Goal: Information Seeking & Learning: Learn about a topic

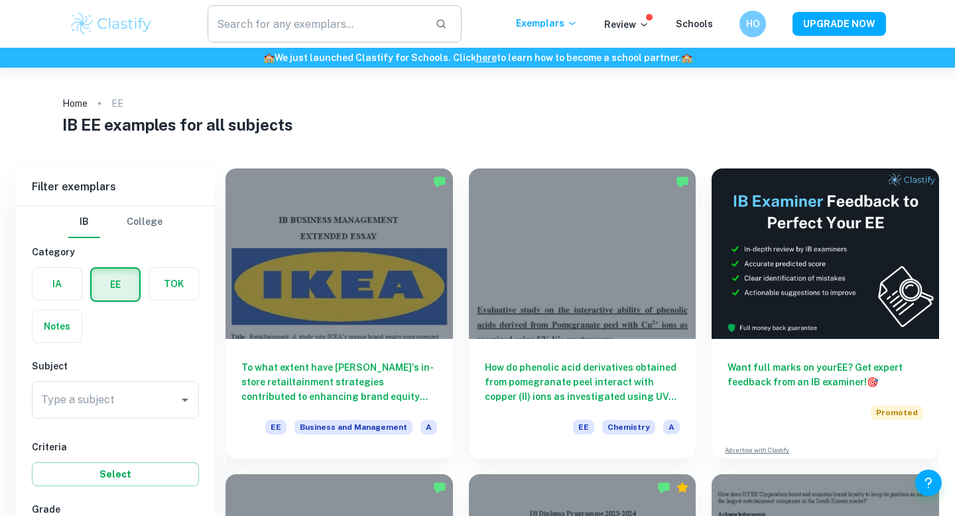
scroll to position [71, 0]
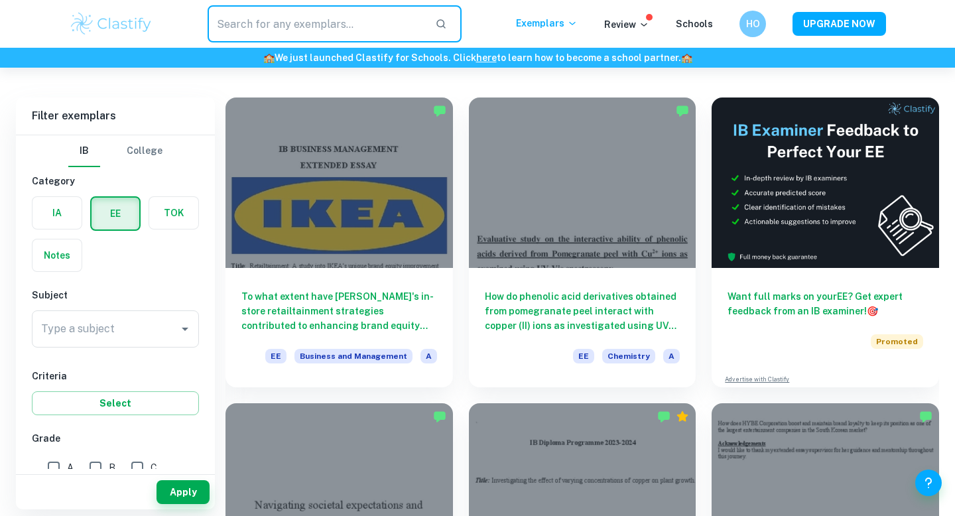
click at [383, 19] on input "text" at bounding box center [316, 23] width 217 height 37
type input "physics"
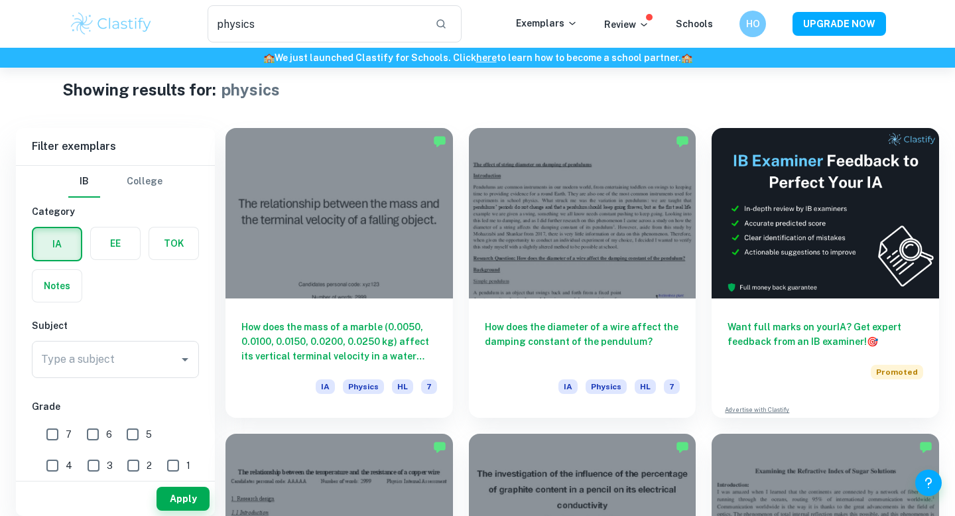
scroll to position [29, 0]
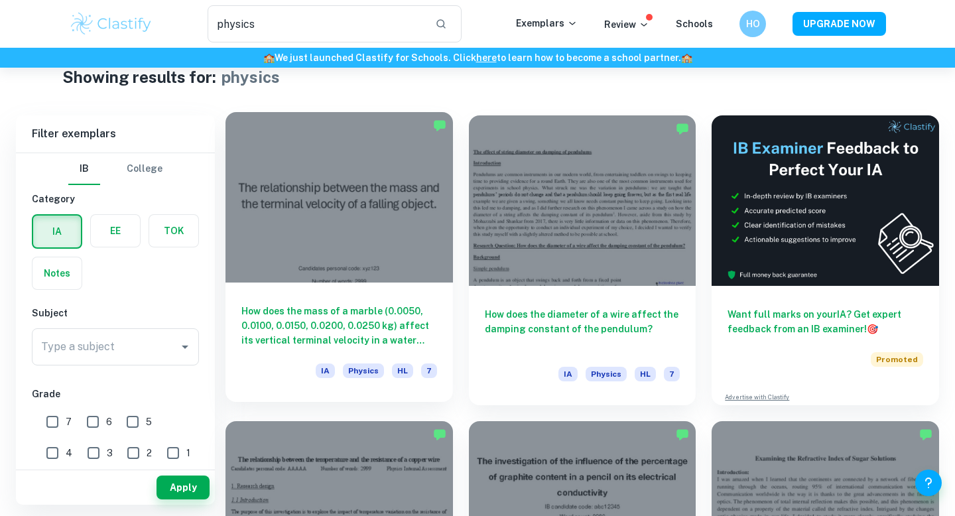
click at [395, 273] on div at bounding box center [338, 197] width 227 height 170
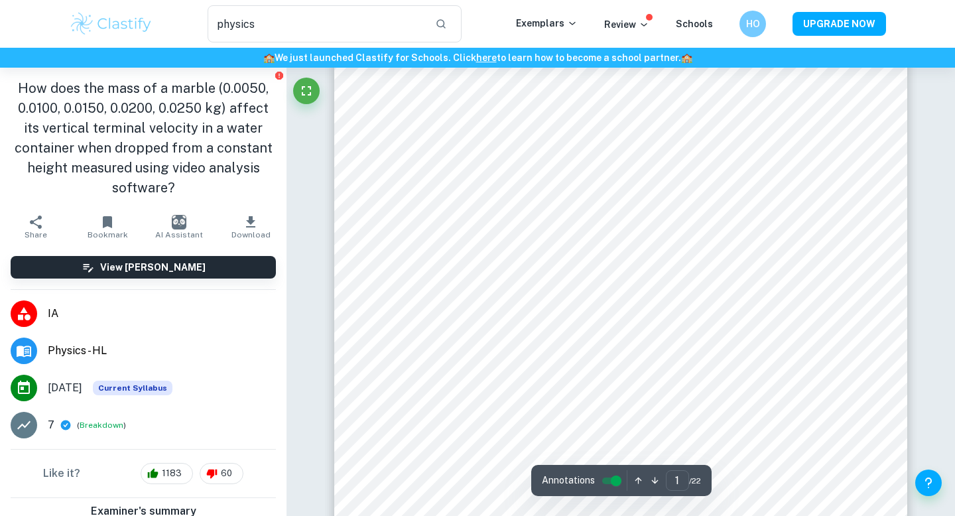
scroll to position [57, 0]
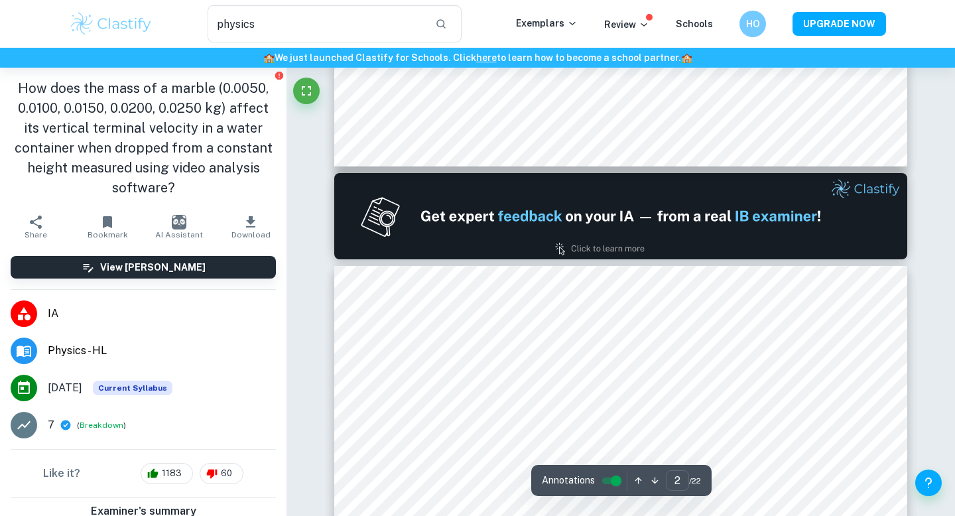
type input "1"
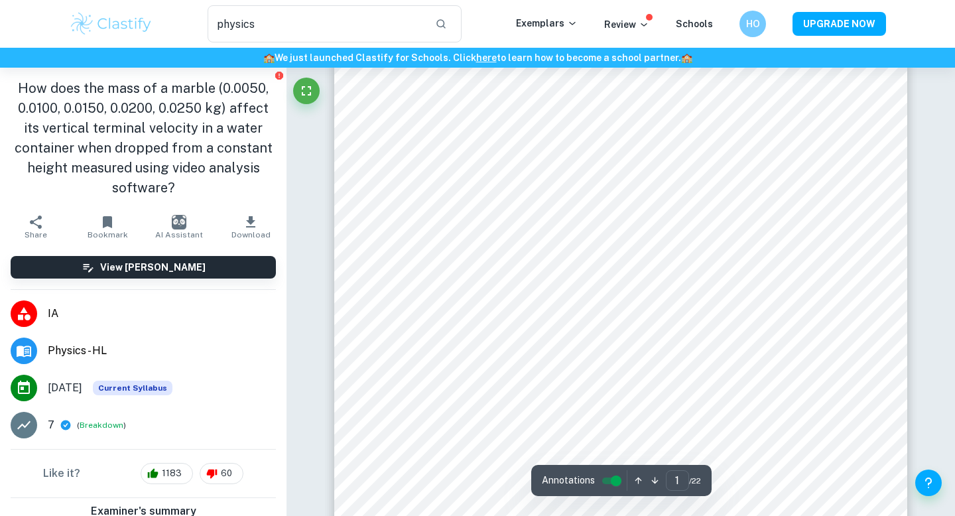
scroll to position [51, 0]
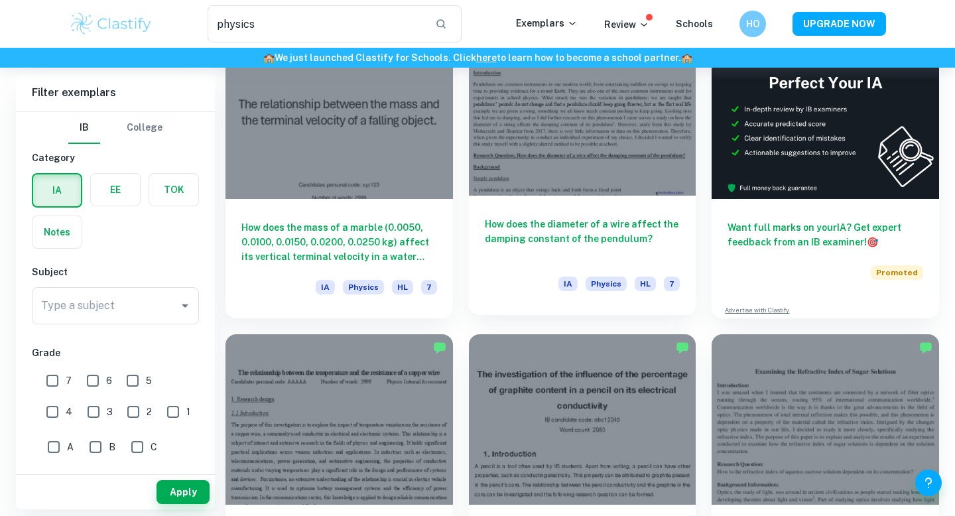
scroll to position [121, 0]
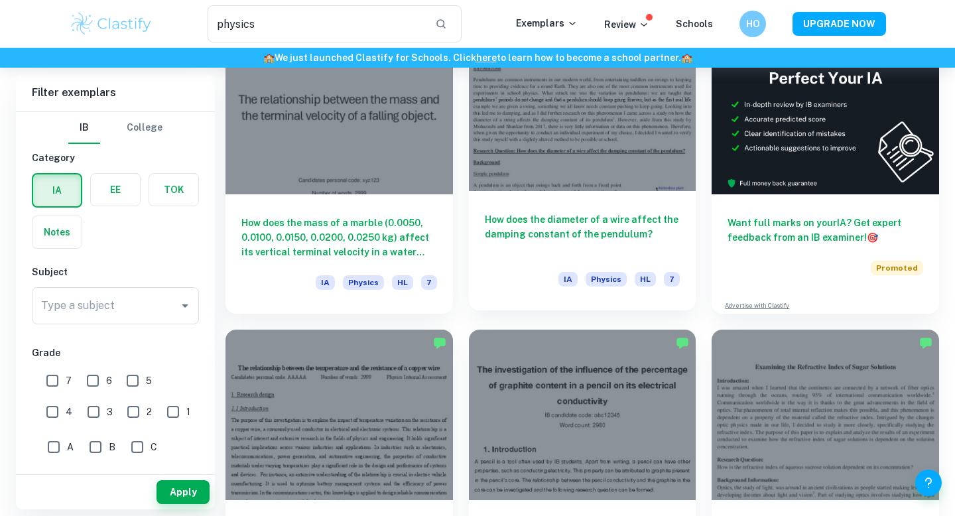
click at [591, 235] on h6 "How does the diameter of a wire affect the damping constant of the pendulum?" at bounding box center [583, 234] width 196 height 44
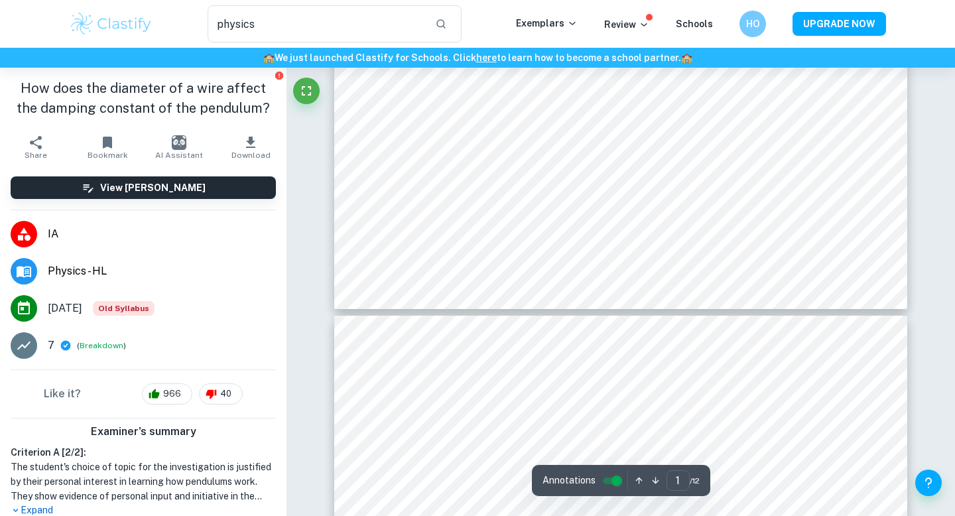
type input "2"
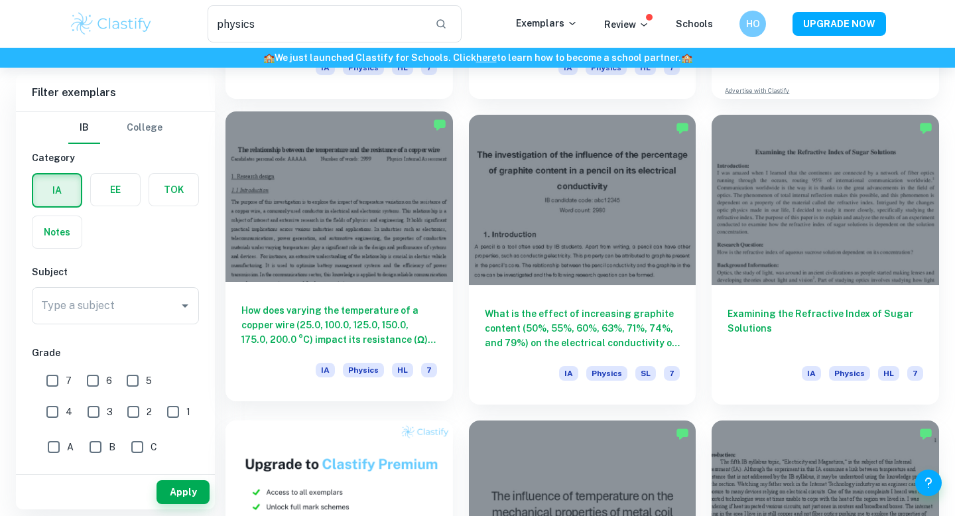
scroll to position [332, 0]
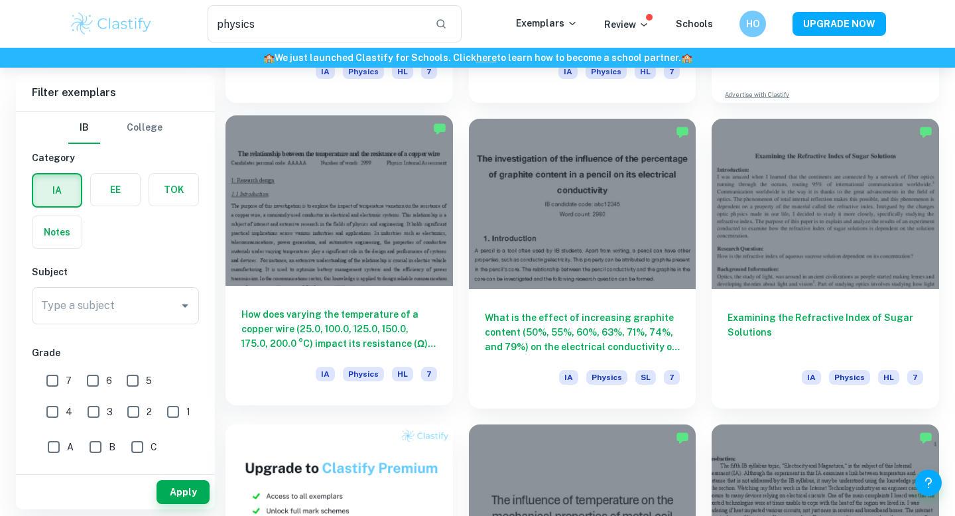
click at [341, 255] on div at bounding box center [338, 200] width 227 height 170
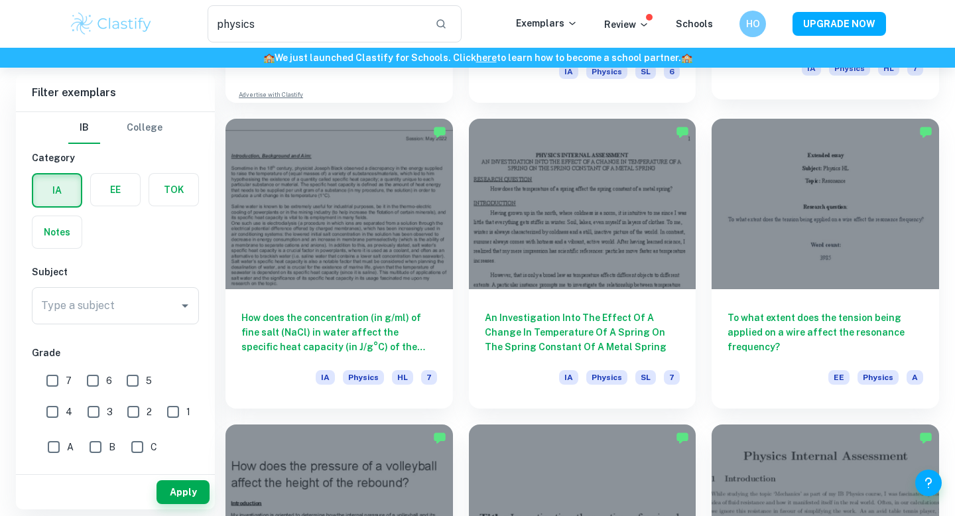
scroll to position [948, 0]
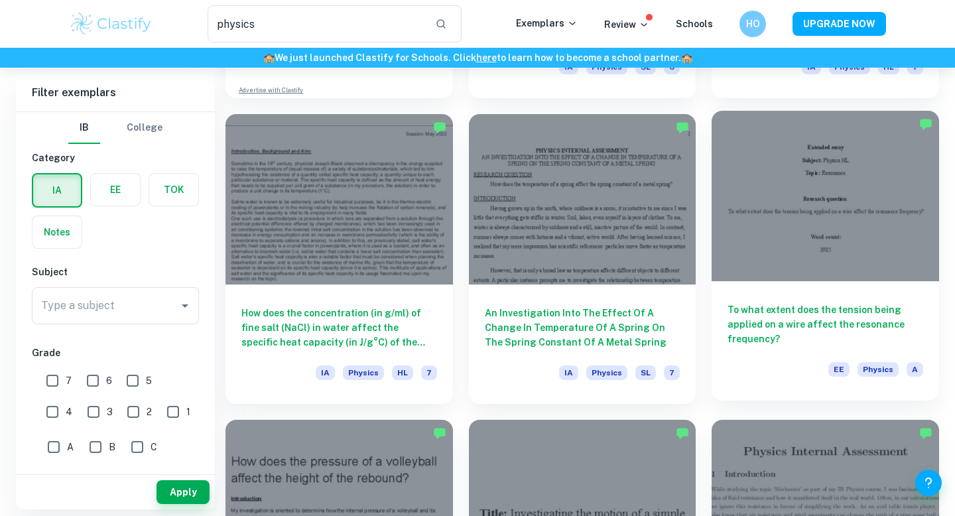
click at [766, 244] on div at bounding box center [825, 196] width 227 height 170
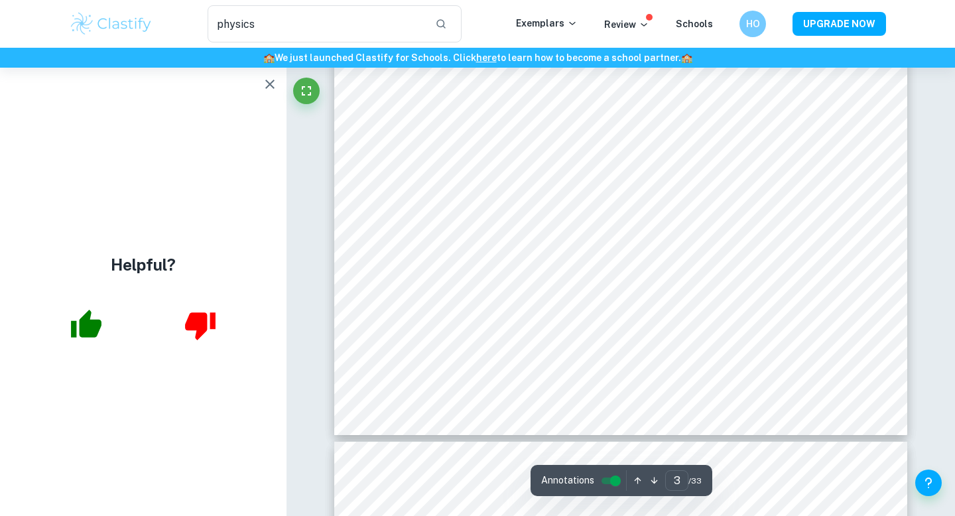
scroll to position [1962, 0]
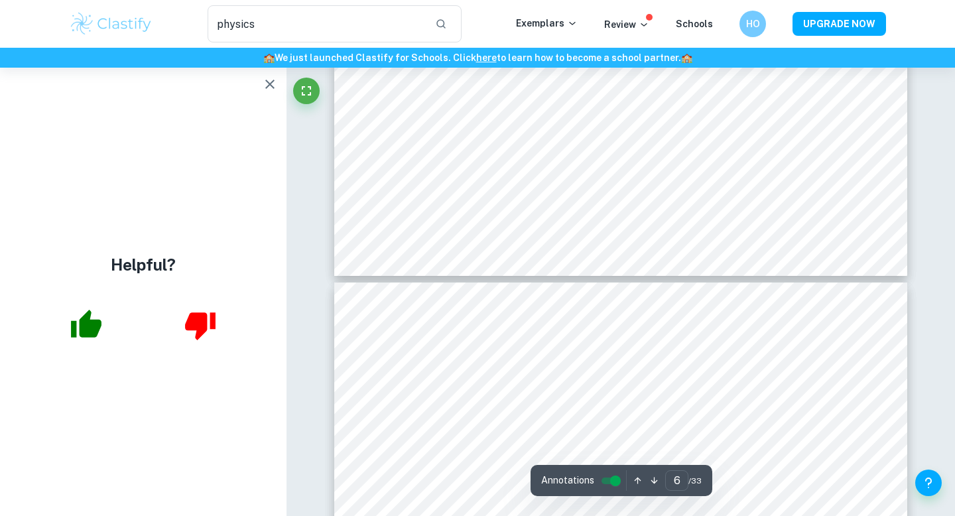
type input "7"
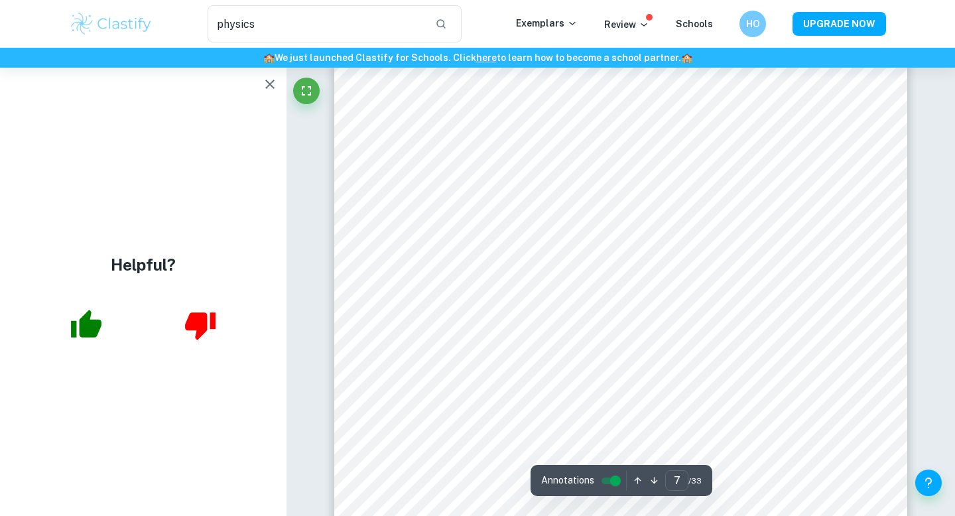
scroll to position [4947, 0]
